Goal: Contribute content: Add original content to the website for others to see

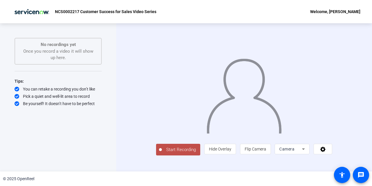
click at [162, 153] on span "Start Recording" at bounding box center [181, 149] width 38 height 7
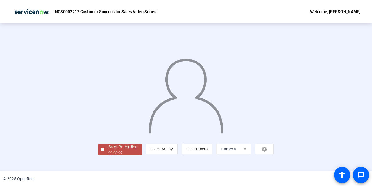
click at [179, 133] on img at bounding box center [186, 93] width 76 height 79
click at [108, 150] on div "Stop Recording" at bounding box center [122, 146] width 29 height 7
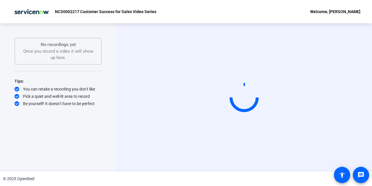
click at [216, 122] on video at bounding box center [243, 97] width 87 height 49
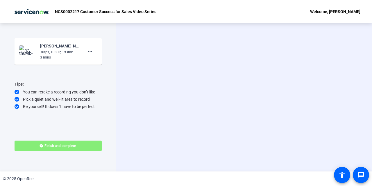
click at [30, 52] on mat-icon "play_circle_outline" at bounding box center [27, 51] width 7 height 6
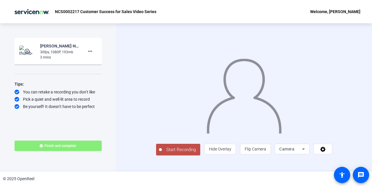
click at [27, 51] on mat-icon "play_circle_outline" at bounding box center [27, 51] width 7 height 6
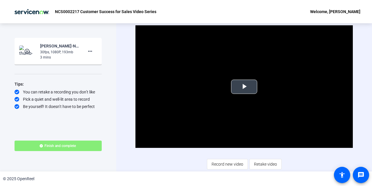
click at [244, 87] on span "Video Player" at bounding box center [244, 87] width 0 height 0
